Goal: Transaction & Acquisition: Purchase product/service

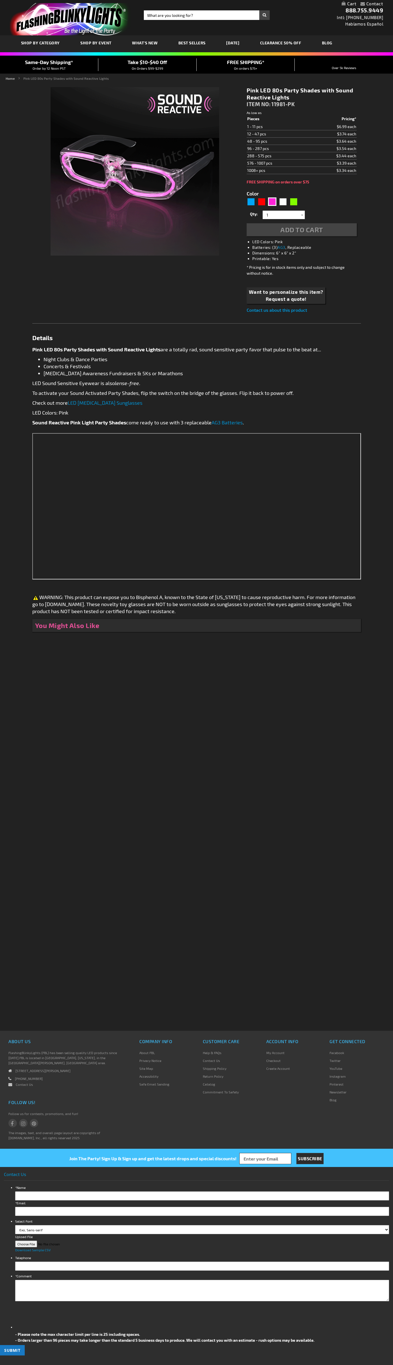
type input "5639"
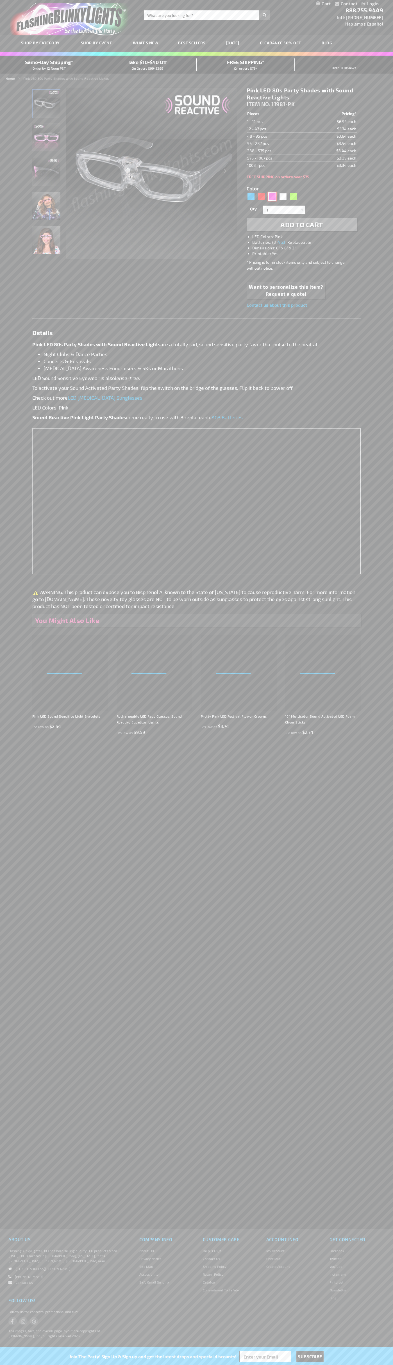
click at [272, 197] on div "Pink" at bounding box center [272, 196] width 8 height 8
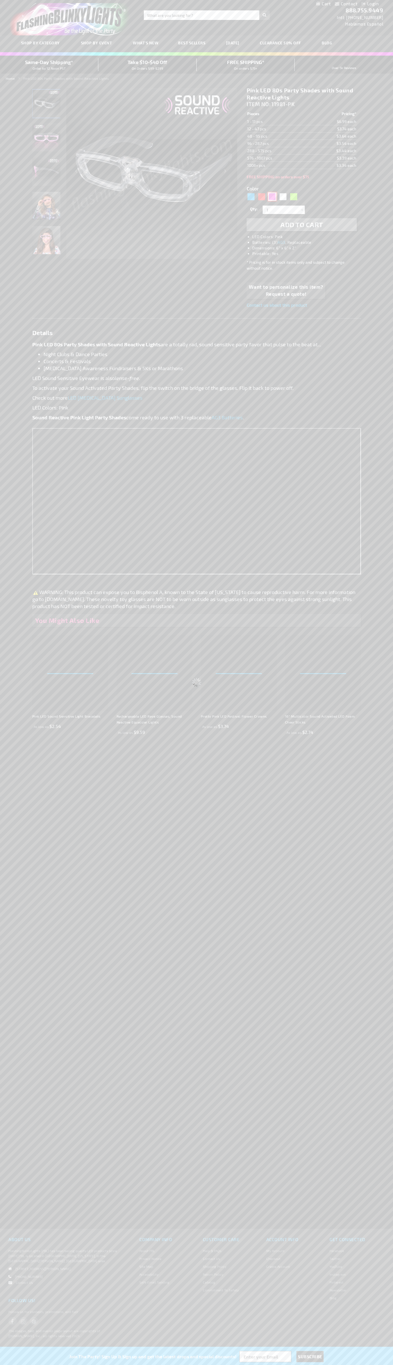
select select
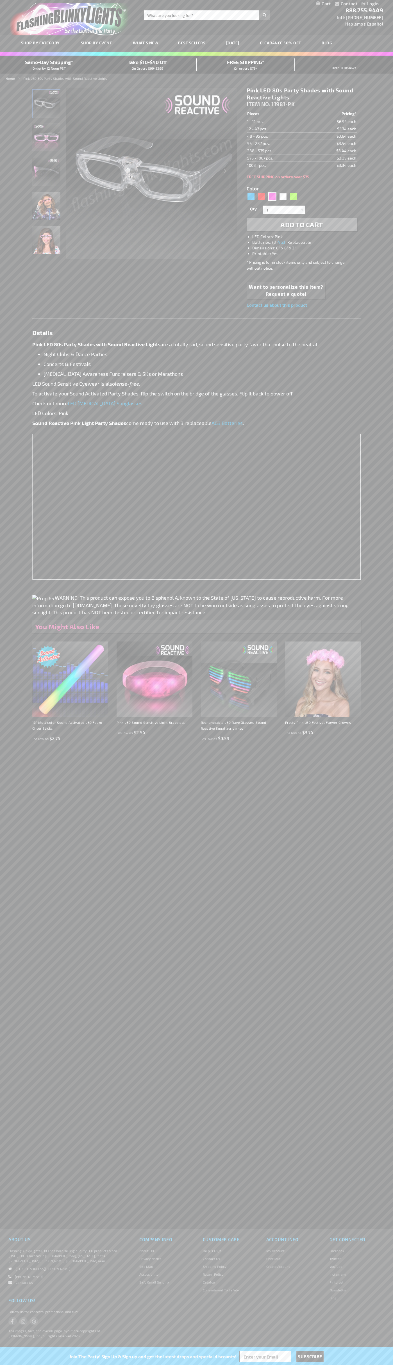
click at [302, 225] on span "Add to Cart" at bounding box center [301, 224] width 43 height 8
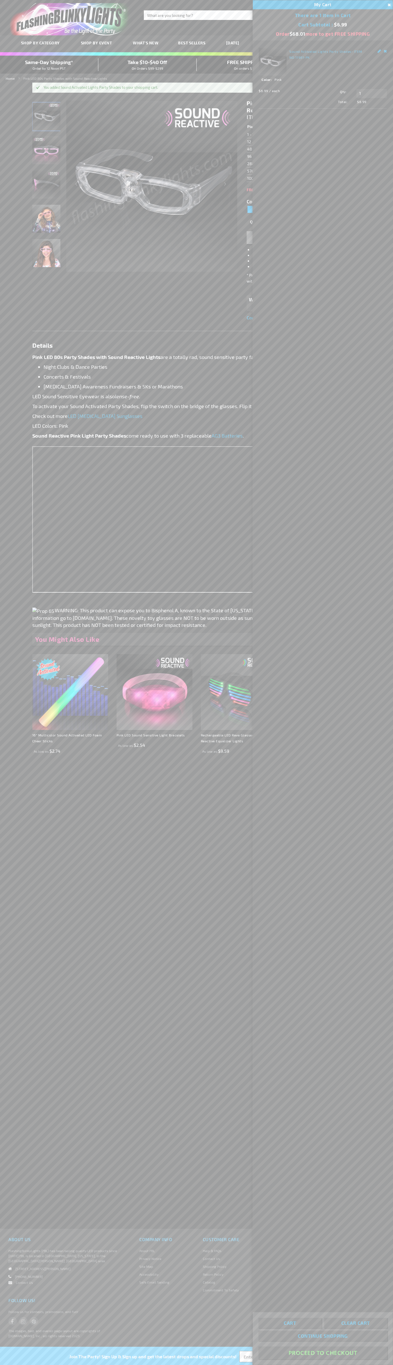
click at [323, 1353] on button "Proceed To Checkout" at bounding box center [322, 1353] width 129 height 13
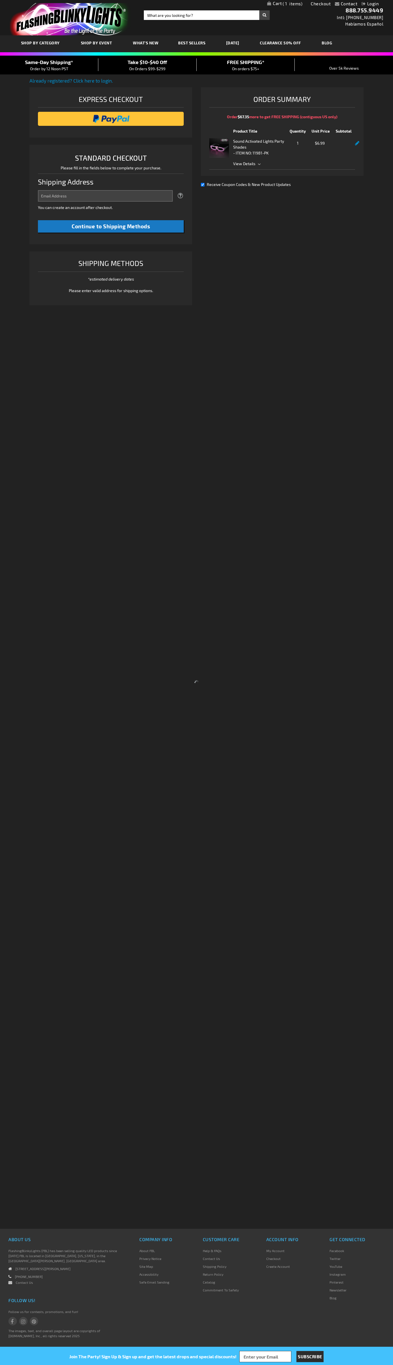
select select "US"
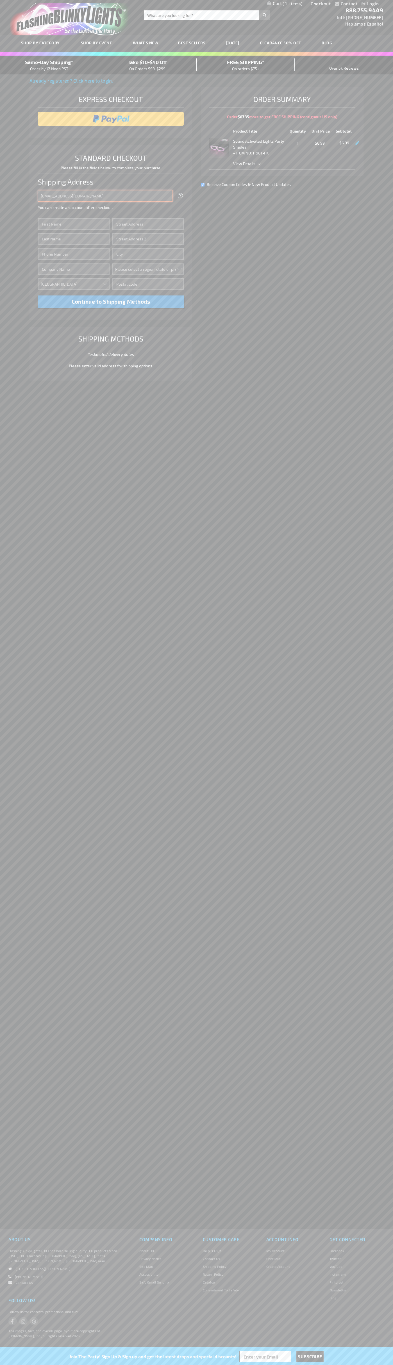
type input "johnsmith005@storebotmail.joonix.net"
type input "John"
type input "401 North Tryon Street"
type input "First floor"
type input "charlotte"
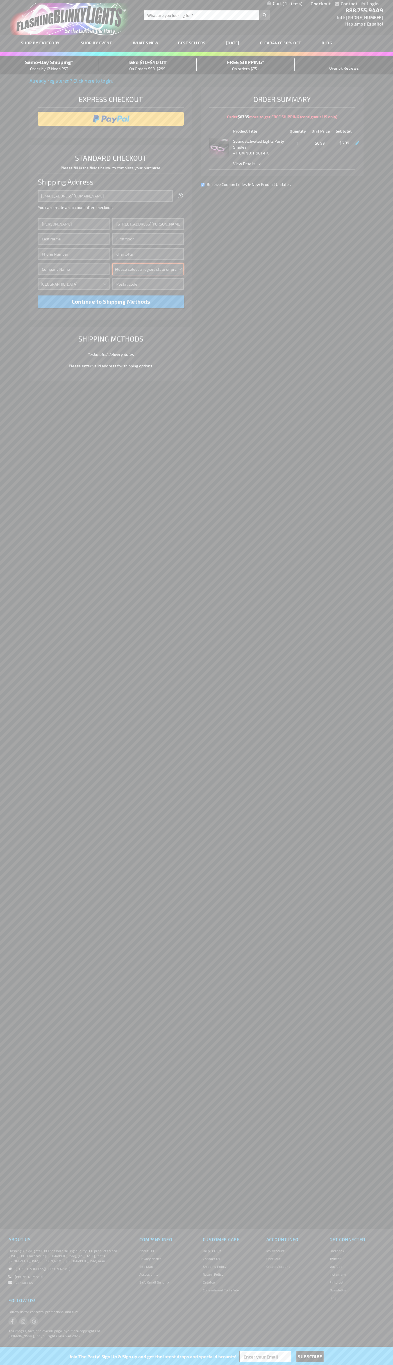
select select "44"
type input "28202"
type input "Smith"
type input "6502530000"
type input "John Smith"
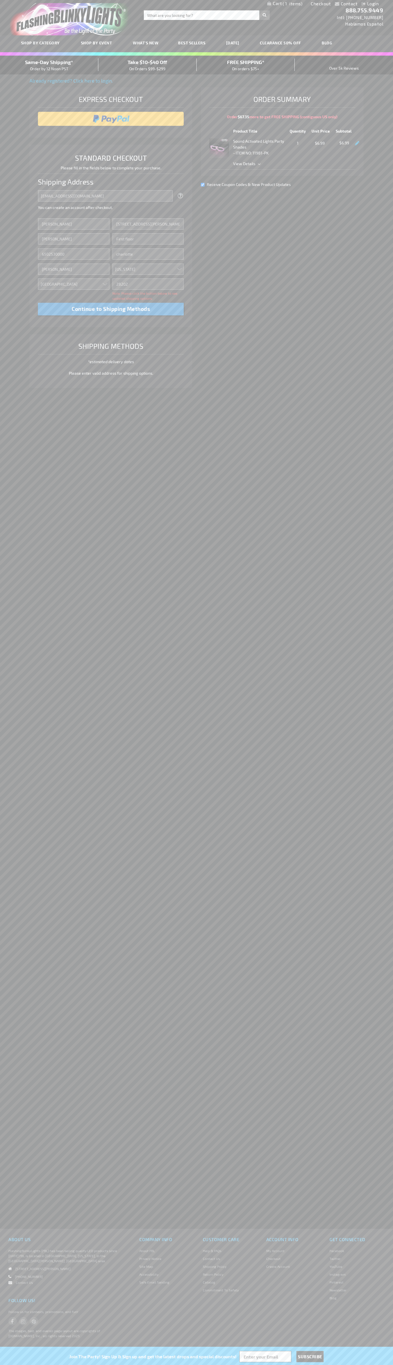
click at [49, 65] on div "Same-Day Shipping* Order by 12 Noon PST" at bounding box center [49, 64] width 98 height 13
click at [111, 119] on input "image" at bounding box center [111, 118] width 140 height 11
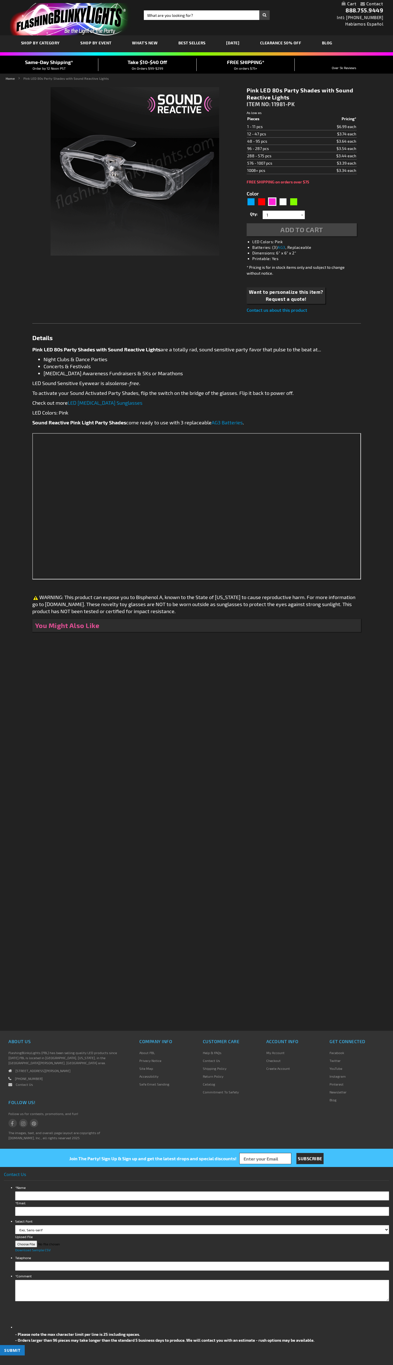
type input "5639"
